Goal: Task Accomplishment & Management: Use online tool/utility

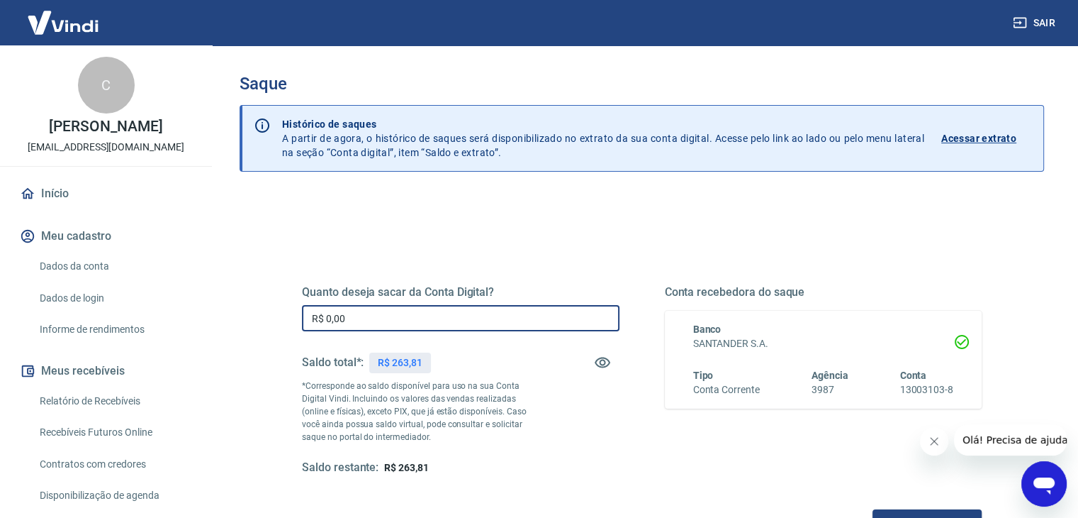
click at [408, 318] on input "R$ 0,00" at bounding box center [461, 318] width 318 height 26
type input "R$ 263,81"
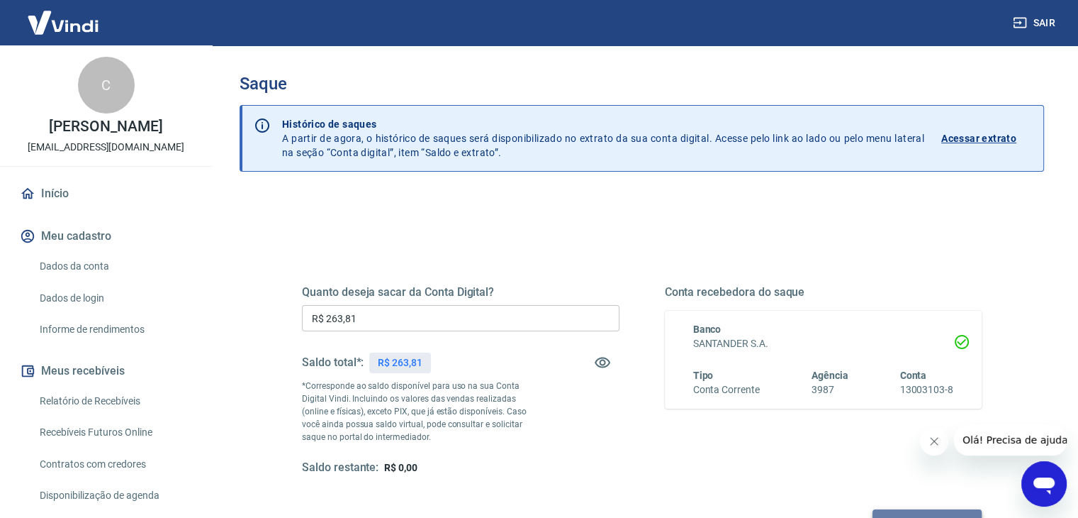
click at [876, 511] on button "Solicitar saque" at bounding box center [927, 522] width 109 height 26
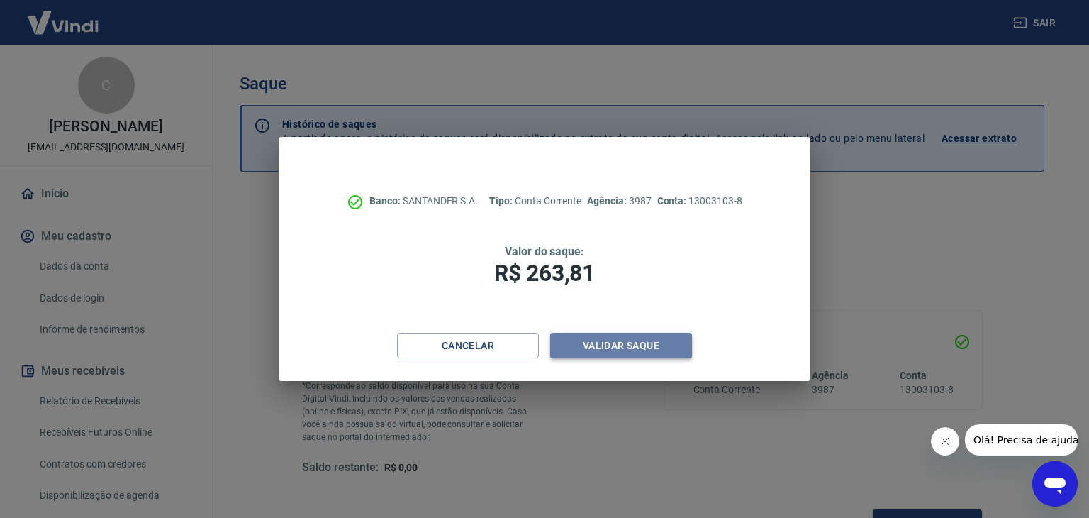
click at [630, 347] on button "Validar saque" at bounding box center [621, 345] width 142 height 26
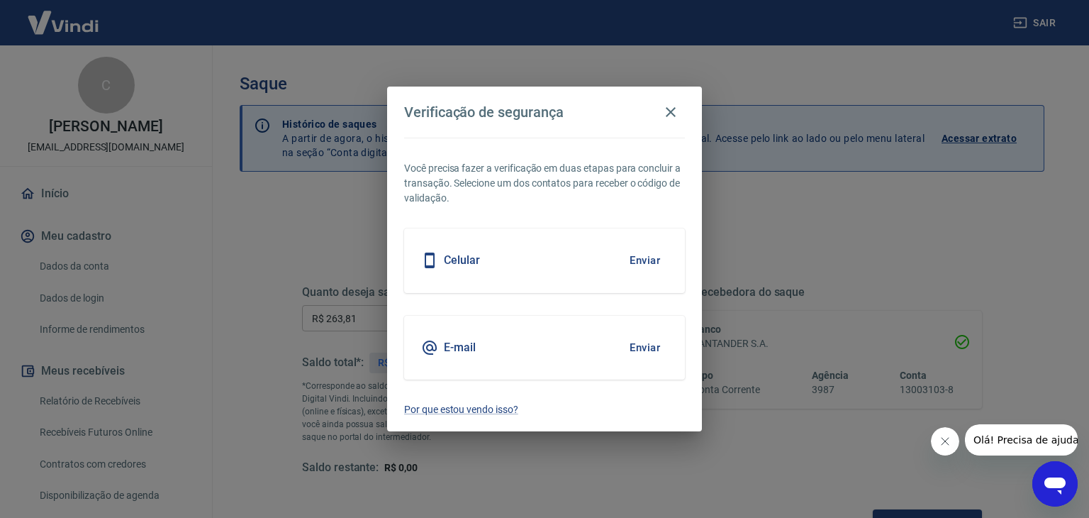
scroll to position [17, 0]
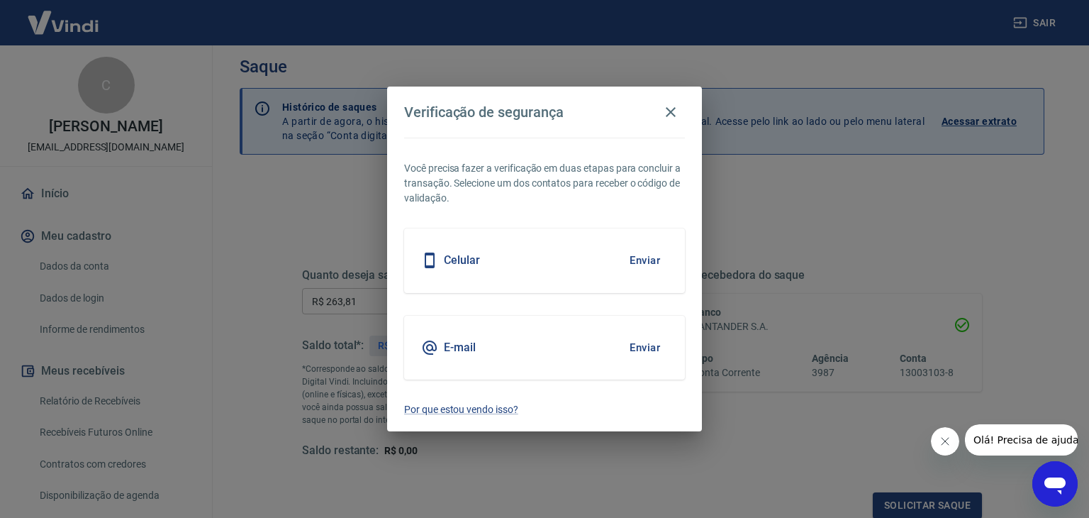
click at [647, 258] on button "Enviar" at bounding box center [645, 260] width 46 height 30
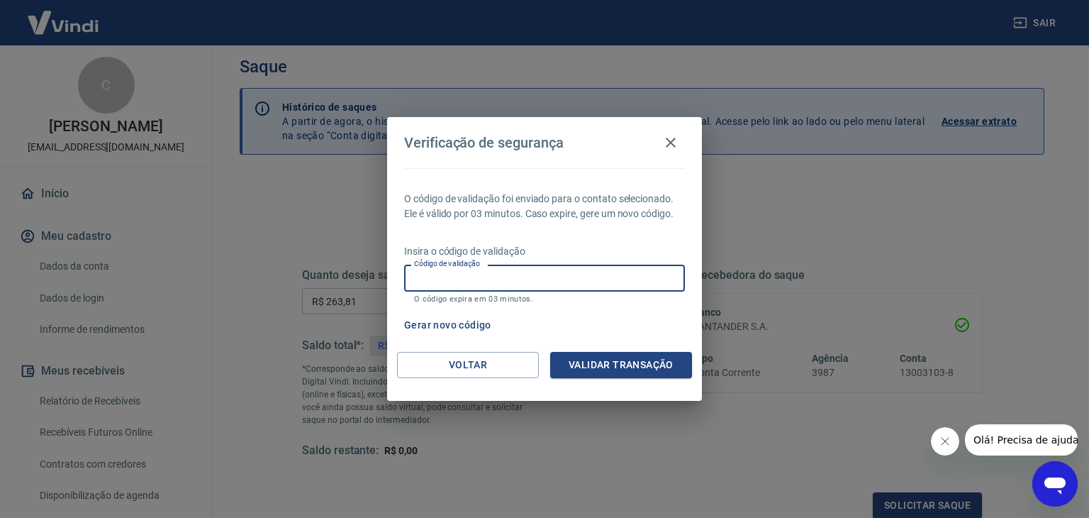
click at [635, 287] on input "Código de validação" at bounding box center [544, 277] width 281 height 26
type input "508532"
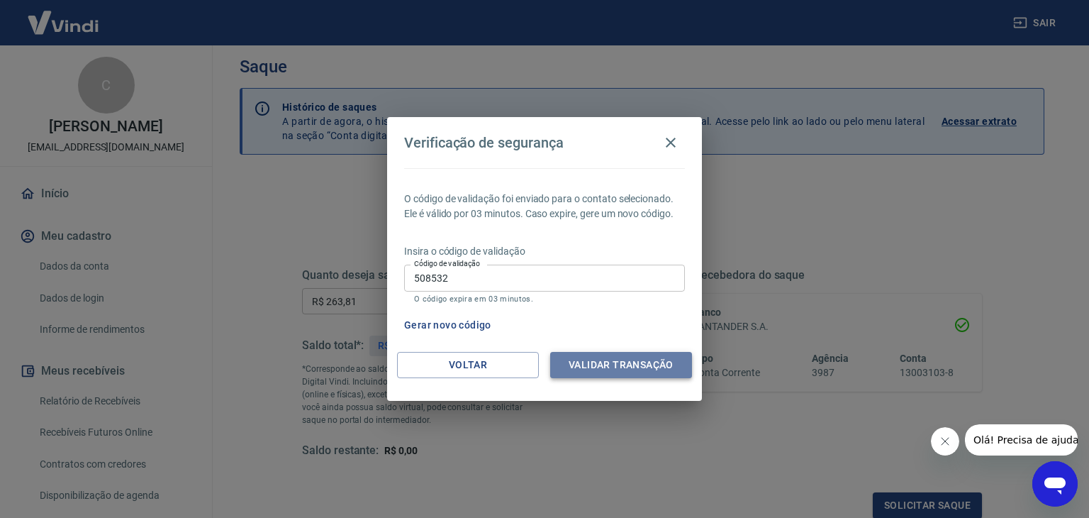
click at [649, 358] on button "Validar transação" at bounding box center [621, 365] width 142 height 26
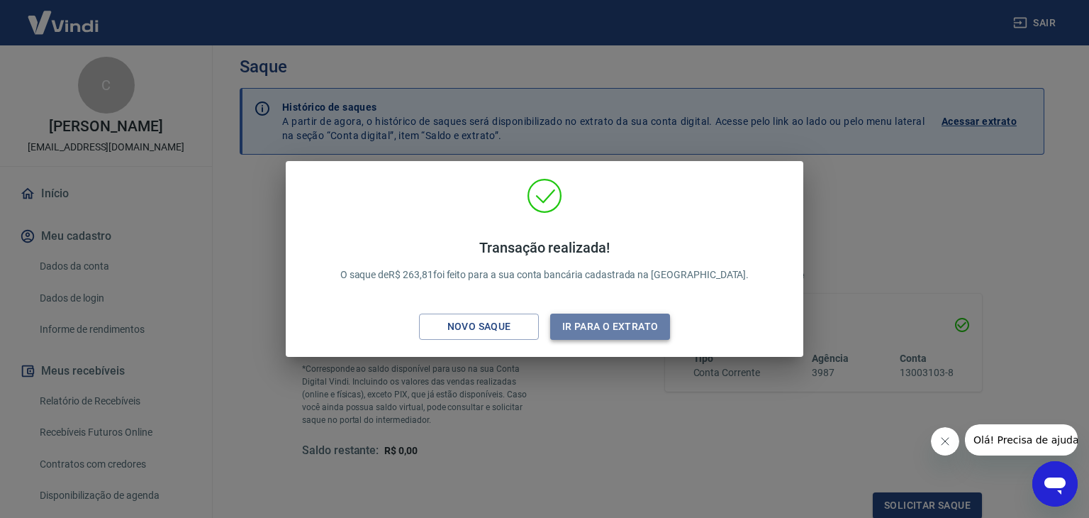
click at [632, 316] on button "Ir para o extrato" at bounding box center [610, 326] width 120 height 26
